Goal: Task Accomplishment & Management: Manage account settings

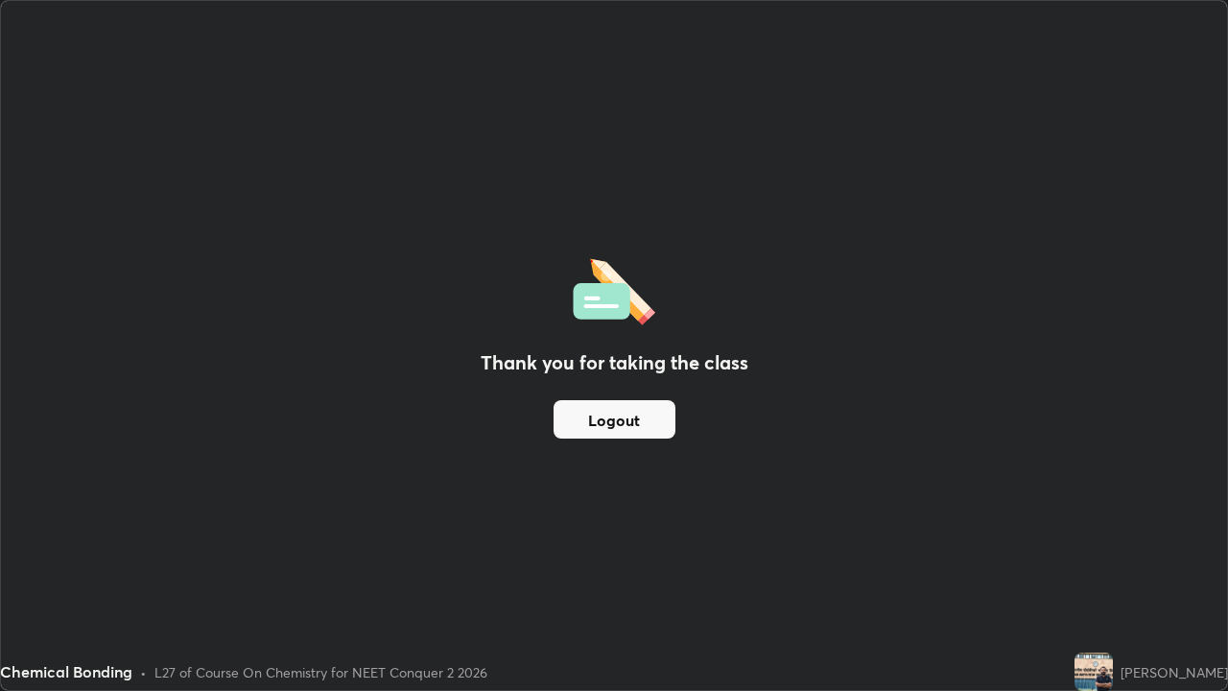
scroll to position [691, 1228]
click at [632, 418] on button "Logout" at bounding box center [615, 419] width 122 height 38
click at [626, 422] on button "Logout" at bounding box center [615, 419] width 122 height 38
click at [638, 418] on button "Logout" at bounding box center [615, 419] width 122 height 38
click at [649, 422] on button "Logout" at bounding box center [615, 419] width 122 height 38
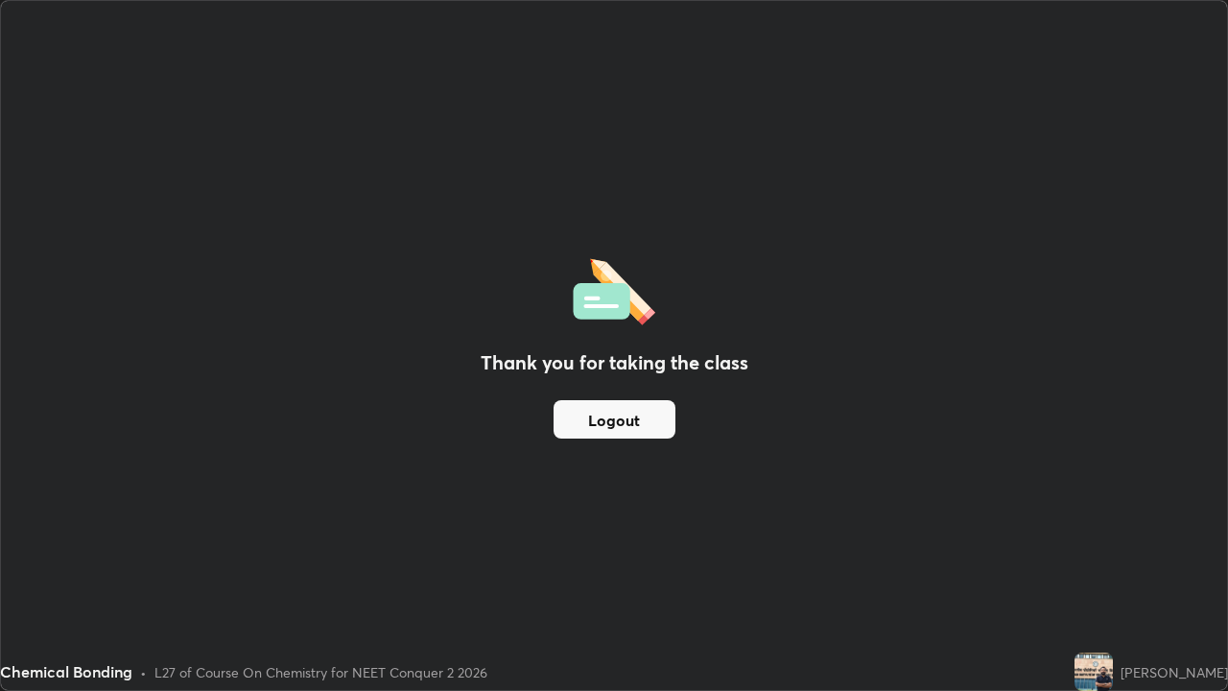
click at [658, 420] on button "Logout" at bounding box center [615, 419] width 122 height 38
click at [667, 418] on button "Logout" at bounding box center [615, 419] width 122 height 38
click at [672, 426] on button "Logout" at bounding box center [615, 419] width 122 height 38
click at [635, 416] on button "Logout" at bounding box center [615, 419] width 122 height 38
click at [637, 424] on button "Logout" at bounding box center [615, 419] width 122 height 38
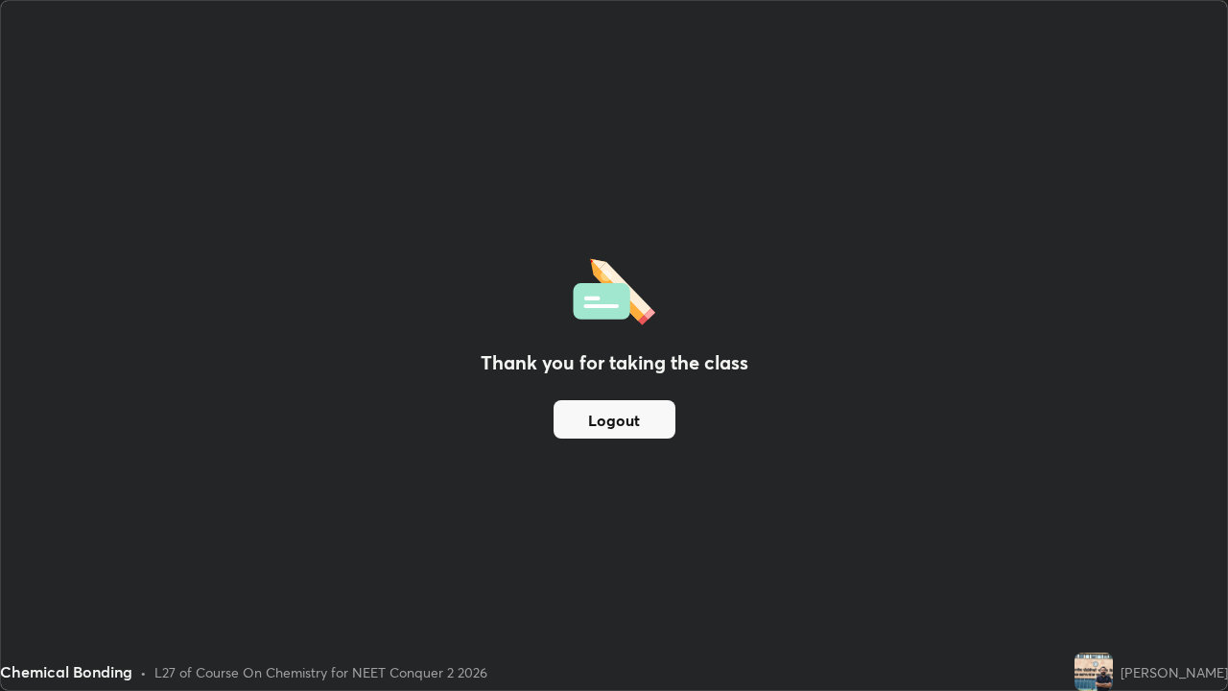
click at [630, 420] on button "Logout" at bounding box center [615, 419] width 122 height 38
click at [633, 423] on button "Logout" at bounding box center [615, 419] width 122 height 38
click at [639, 422] on button "Logout" at bounding box center [615, 419] width 122 height 38
click at [1090, 670] on img at bounding box center [1093, 671] width 38 height 38
click at [1096, 667] on img at bounding box center [1093, 671] width 38 height 38
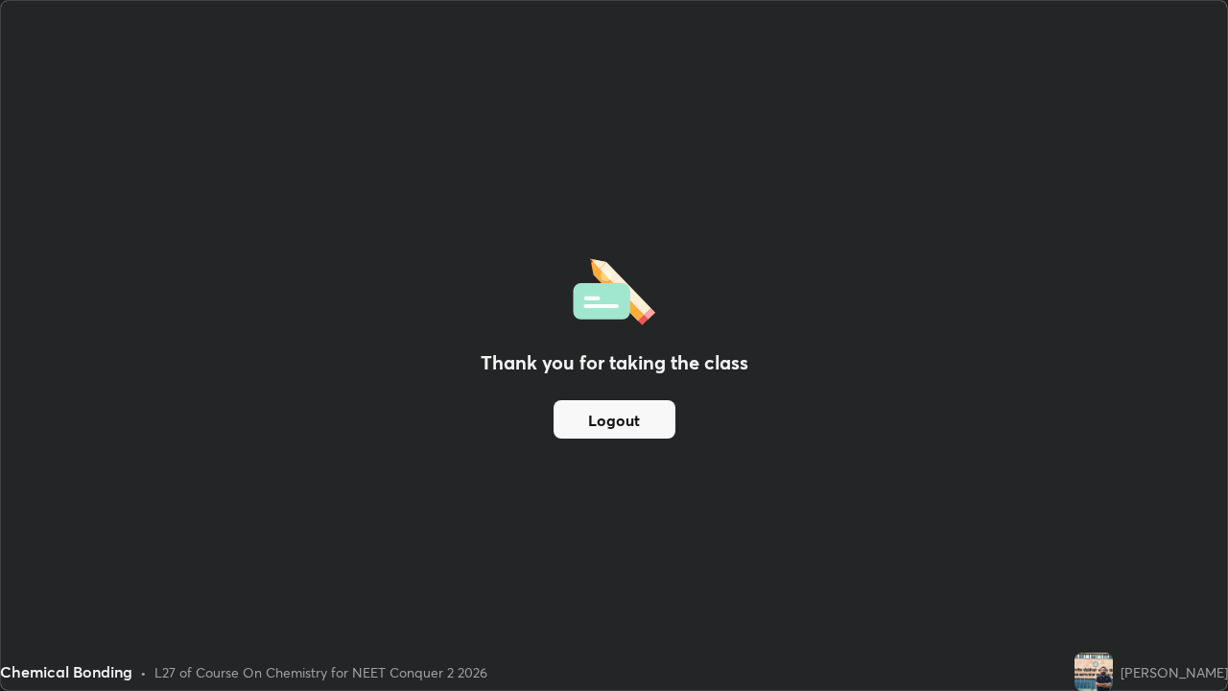
click at [1097, 666] on img at bounding box center [1093, 671] width 38 height 38
click at [1095, 663] on img at bounding box center [1093, 671] width 38 height 38
click at [1087, 660] on img at bounding box center [1093, 671] width 38 height 38
click at [644, 426] on button "Logout" at bounding box center [615, 419] width 122 height 38
click at [630, 432] on button "Logout" at bounding box center [615, 419] width 122 height 38
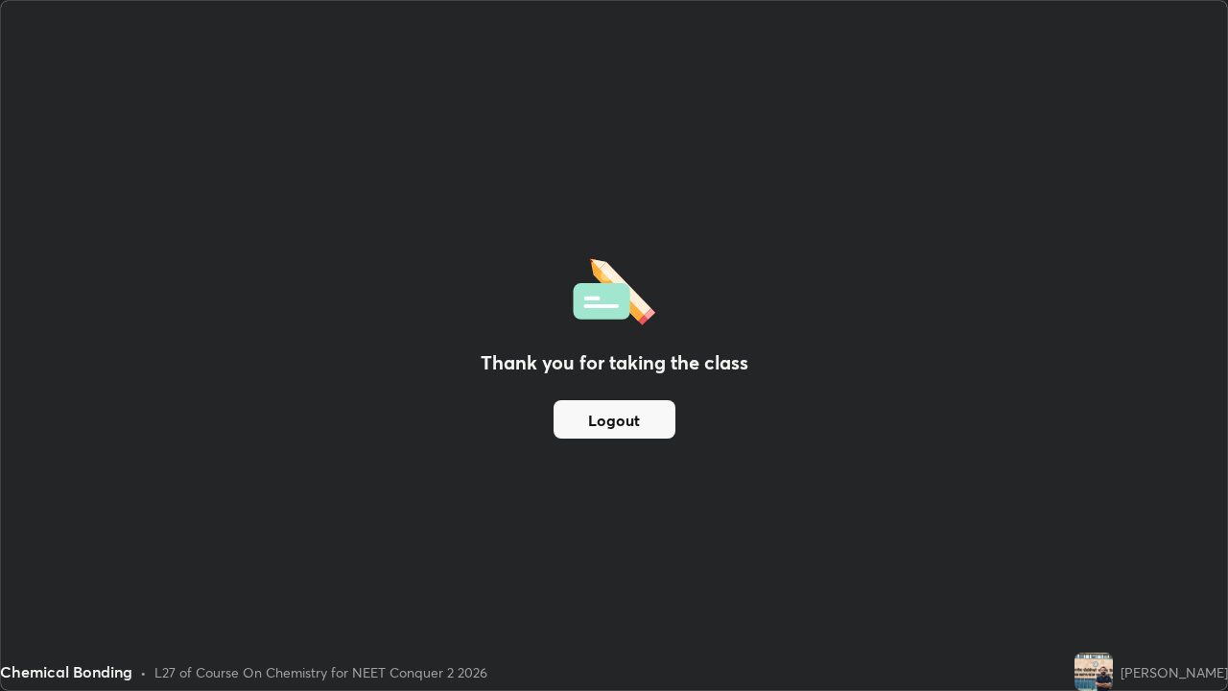
click at [629, 433] on button "Logout" at bounding box center [615, 419] width 122 height 38
click at [633, 431] on button "Logout" at bounding box center [615, 419] width 122 height 38
click at [647, 431] on button "Logout" at bounding box center [615, 419] width 122 height 38
click at [718, 542] on div "Thank you for taking the class Logout" at bounding box center [614, 345] width 1226 height 689
click at [634, 407] on button "Logout" at bounding box center [615, 419] width 122 height 38
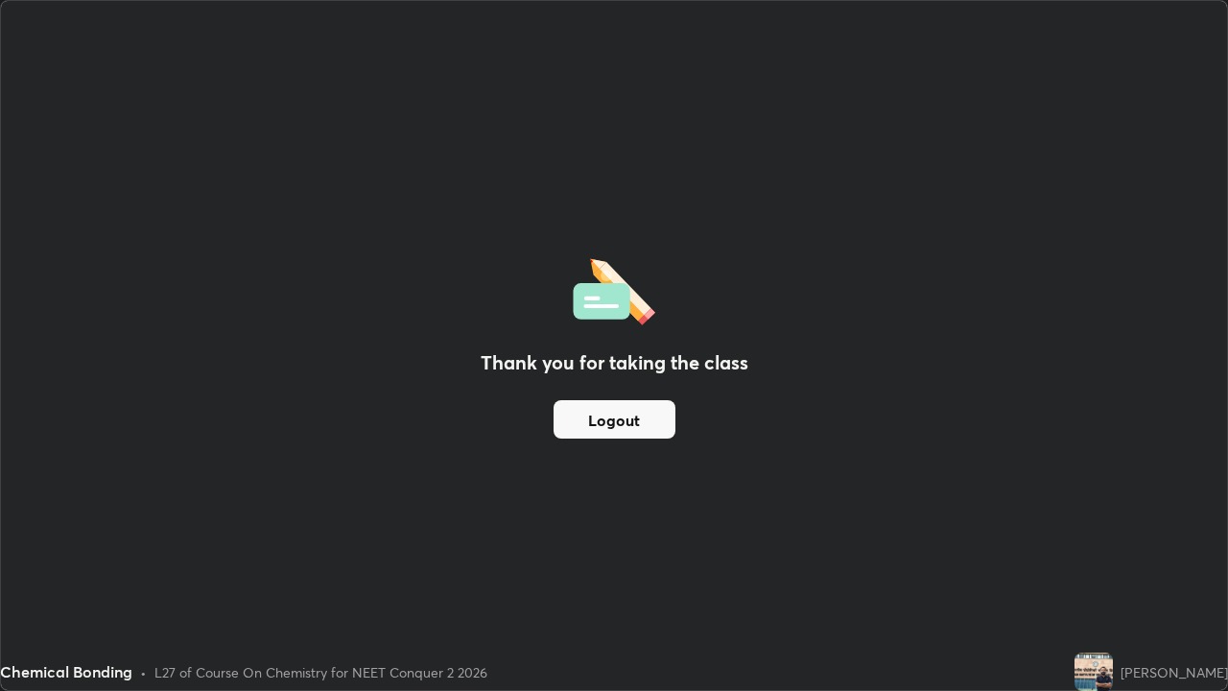
click at [614, 413] on button "Logout" at bounding box center [615, 419] width 122 height 38
click at [597, 418] on button "Logout" at bounding box center [615, 419] width 122 height 38
click at [572, 426] on button "Logout" at bounding box center [615, 419] width 122 height 38
click at [556, 430] on button "Logout" at bounding box center [615, 419] width 122 height 38
